Goal: Transaction & Acquisition: Purchase product/service

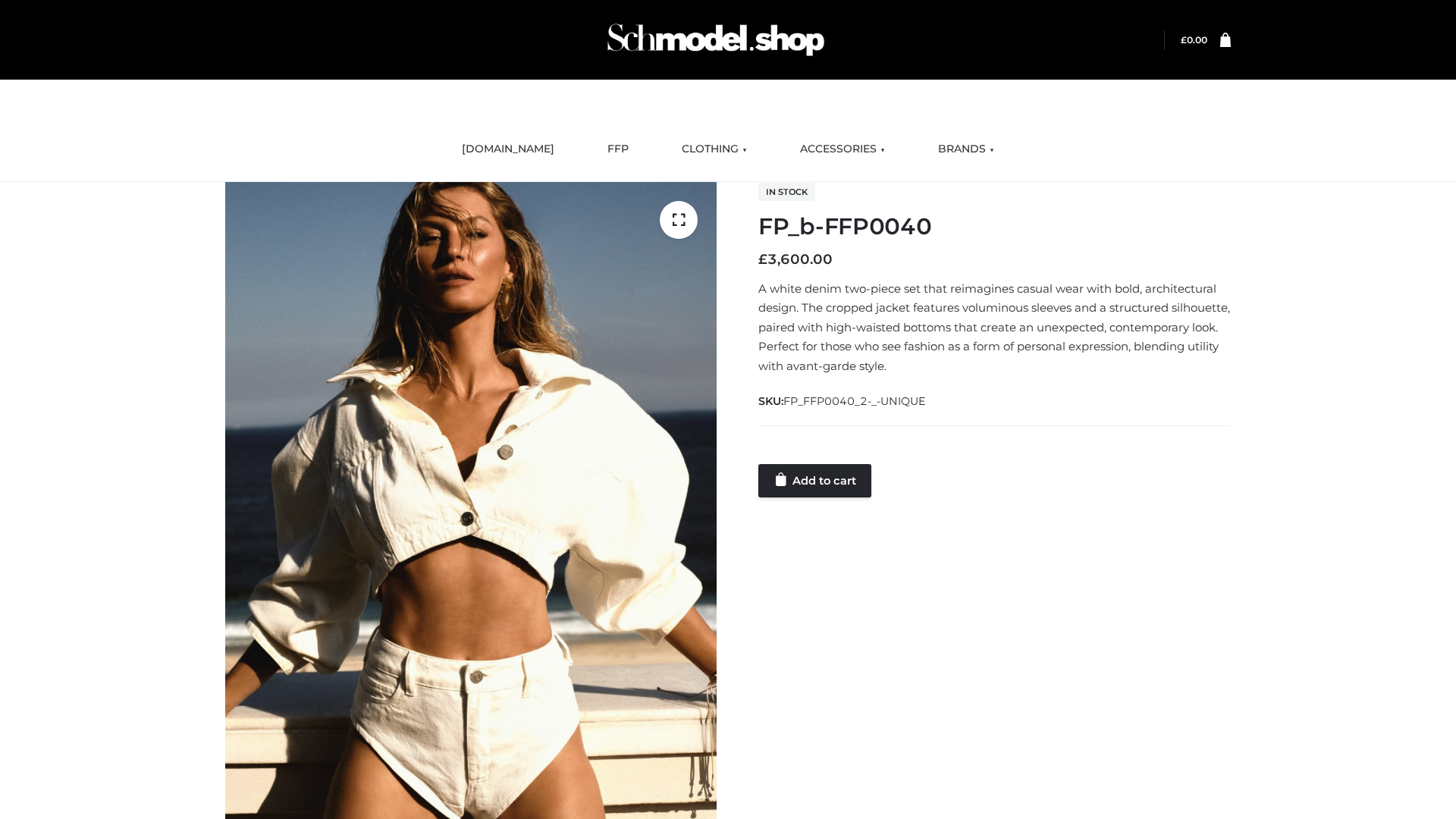
click at [816, 480] on link "Add to cart" at bounding box center [815, 481] width 113 height 34
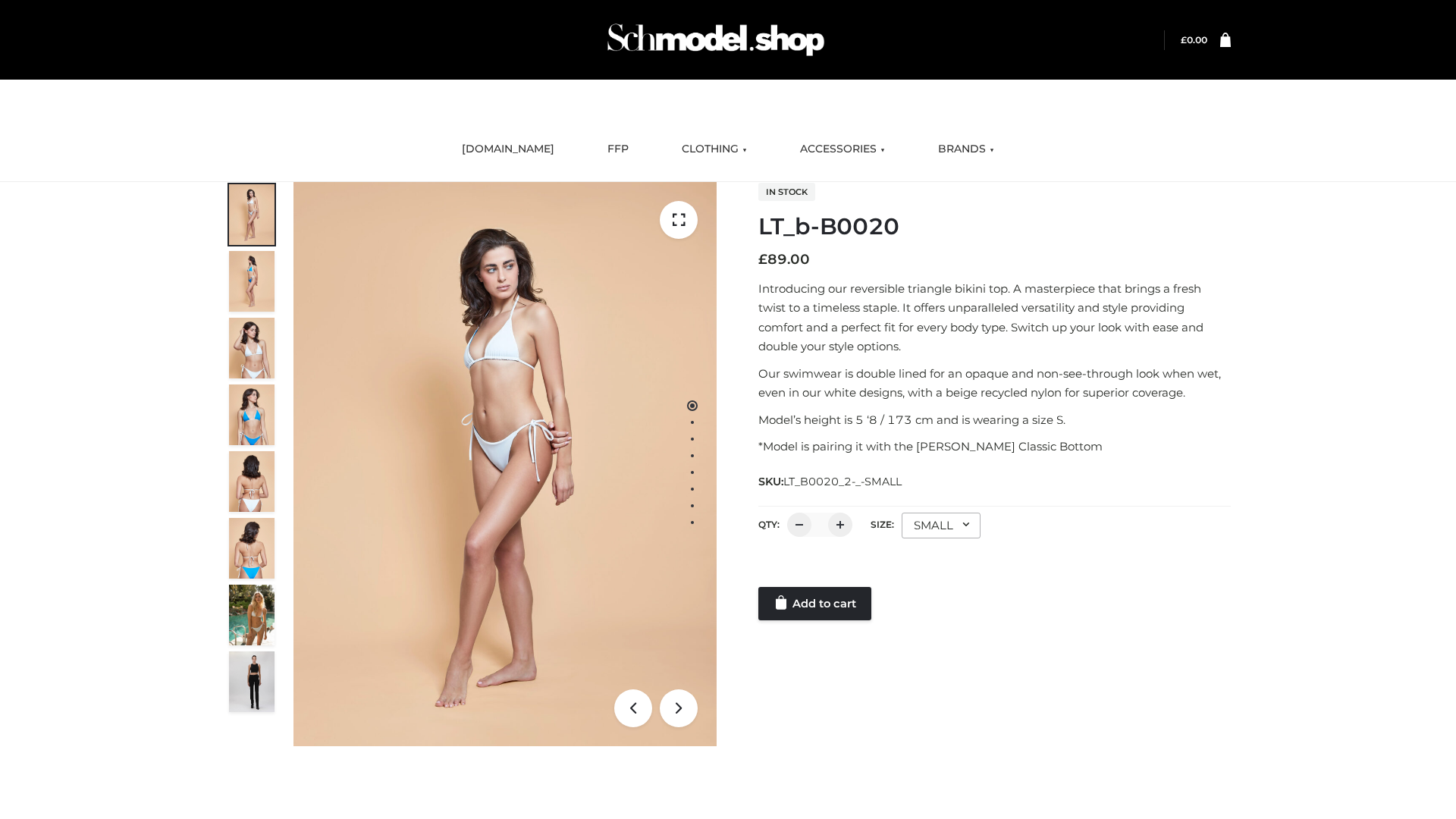
click at [816, 604] on link "Add to cart" at bounding box center [815, 603] width 113 height 34
